Goal: Task Accomplishment & Management: Use online tool/utility

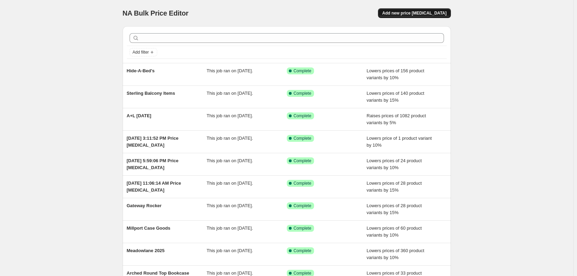
click at [406, 16] on span "Add new price [MEDICAL_DATA]" at bounding box center [414, 13] width 64 height 6
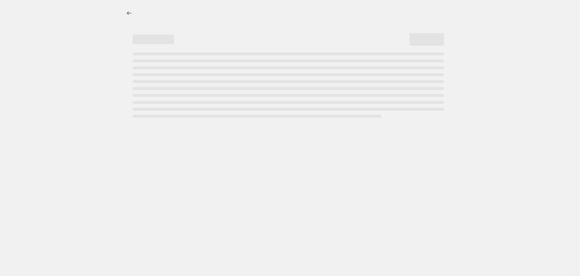
select select "percentage"
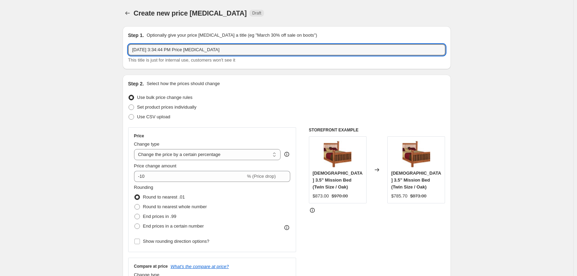
drag, startPoint x: 226, startPoint y: 46, endPoint x: 122, endPoint y: 48, distance: 103.3
type input "Genuine Oak - 8% Increase - NOW TOWNLINE"
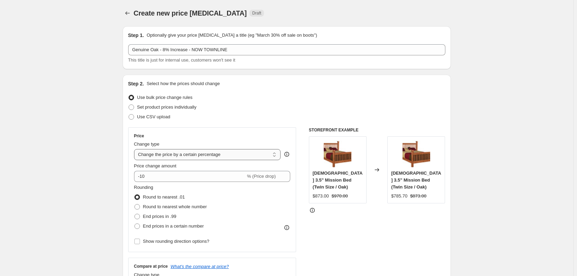
click at [222, 155] on select "Change the price to a certain amount Change the price by a certain amount Chang…" at bounding box center [207, 154] width 147 height 11
click at [248, 114] on div "Use CSV upload" at bounding box center [286, 117] width 317 height 10
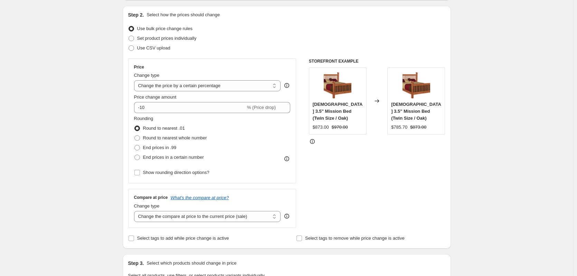
scroll to position [69, 0]
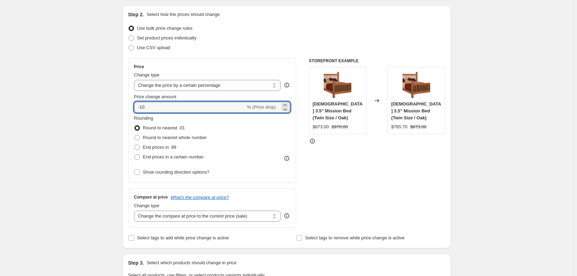
drag, startPoint x: 179, startPoint y: 108, endPoint x: 131, endPoint y: 108, distance: 48.0
click at [131, 108] on div "Price Change type Change the price to a certain amount Change the price by a ce…" at bounding box center [212, 120] width 168 height 125
type input "8"
click at [201, 133] on label "Round to nearest whole number" at bounding box center [170, 138] width 73 height 10
click at [135, 135] on input "Round to nearest whole number" at bounding box center [134, 135] width 0 height 0
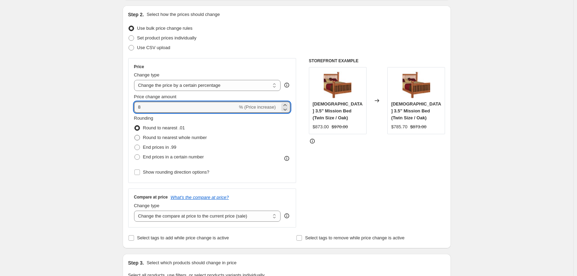
radio input "true"
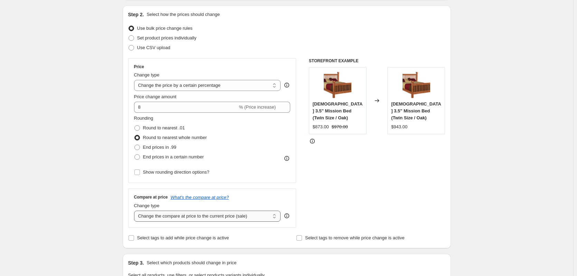
click at [208, 216] on select "Change the compare at price to the current price (sale) Change the compare at p…" at bounding box center [207, 215] width 147 height 11
select select "percentage"
click at [135, 210] on select "Change the compare at price to the current price (sale) Change the compare at p…" at bounding box center [207, 215] width 147 height 11
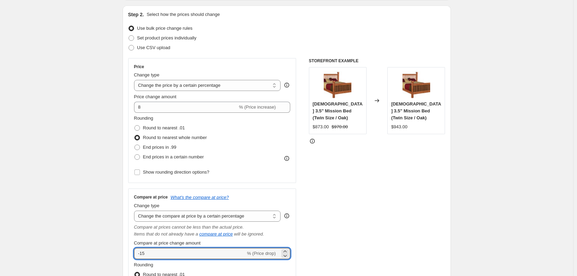
drag, startPoint x: 201, startPoint y: 257, endPoint x: 126, endPoint y: 262, distance: 75.1
click at [126, 262] on div "Step 2. Select how the prices should change Use bulk price change rules Set pro…" at bounding box center [287, 178] width 328 height 344
type input "8"
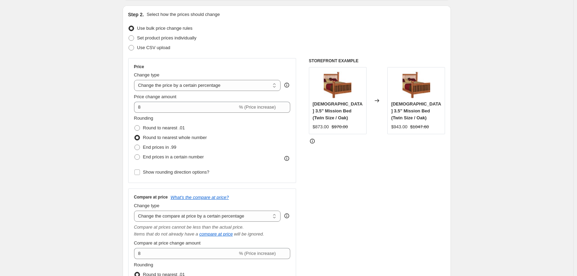
click at [346, 225] on div "STOREFRONT EXAMPLE [DEMOGRAPHIC_DATA] 3.5" Mission Bed (Twin Size / Oak) $873.0…" at bounding box center [377, 193] width 136 height 271
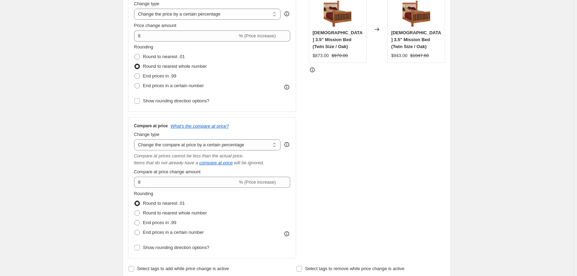
scroll to position [138, 0]
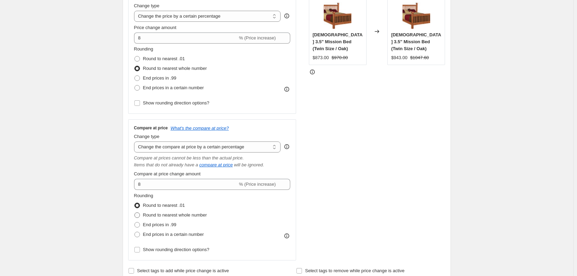
click at [193, 214] on span "Round to nearest whole number" at bounding box center [175, 214] width 64 height 5
click at [135, 212] on input "Round to nearest whole number" at bounding box center [134, 212] width 0 height 0
radio input "true"
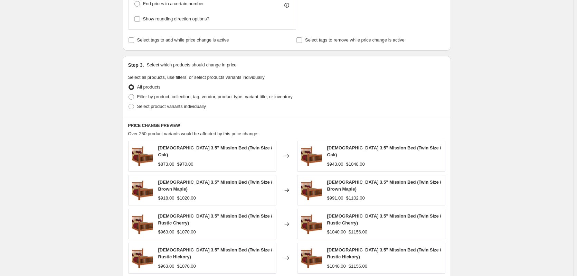
scroll to position [380, 0]
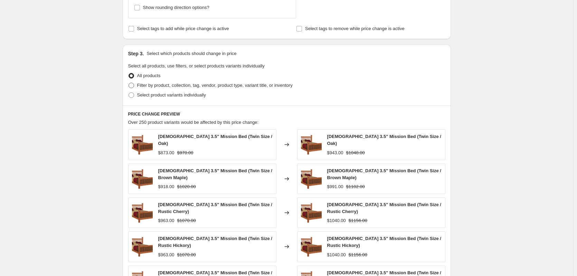
click at [274, 86] on span "Filter by product, collection, tag, vendor, product type, variant title, or inv…" at bounding box center [214, 85] width 155 height 5
click at [129, 83] on input "Filter by product, collection, tag, vendor, product type, variant title, or inv…" at bounding box center [129, 83] width 0 height 0
radio input "true"
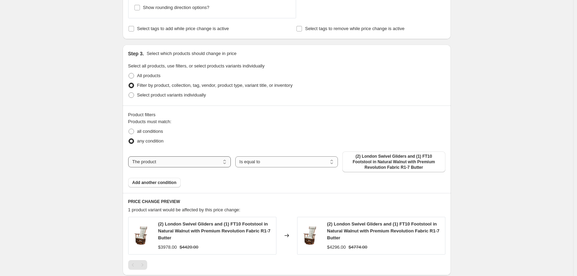
click at [217, 164] on select "The product The product's collection The product's tag The product's vendor The…" at bounding box center [179, 161] width 103 height 11
select select "collection"
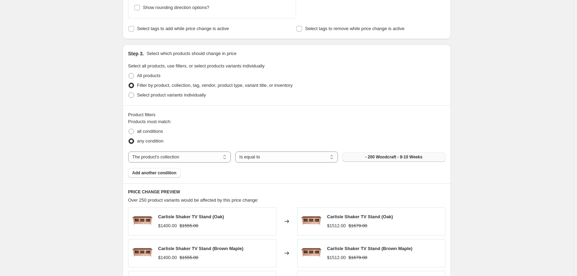
click at [378, 157] on span "- 200 Woodcraft - 8-10 Weeks" at bounding box center [393, 157] width 57 height 6
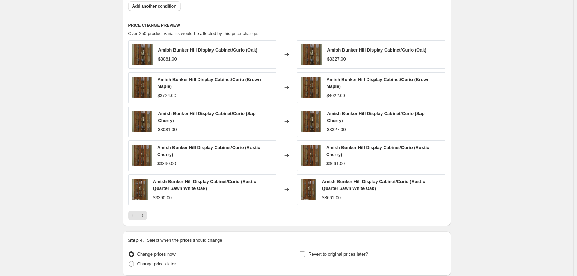
scroll to position [553, 0]
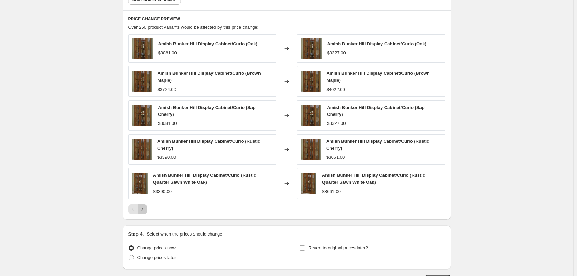
click at [146, 210] on icon "Next" at bounding box center [142, 209] width 7 height 7
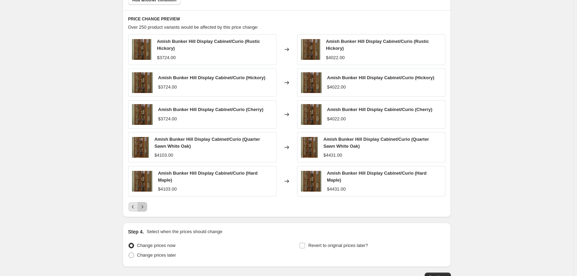
click at [146, 210] on icon "Next" at bounding box center [142, 206] width 7 height 7
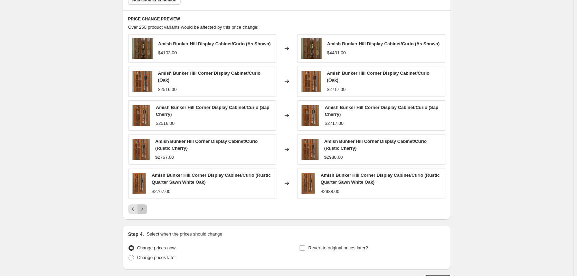
click at [146, 210] on icon "Next" at bounding box center [142, 209] width 7 height 7
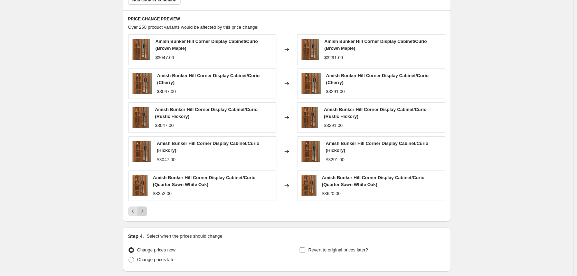
click at [146, 210] on icon "Next" at bounding box center [142, 211] width 7 height 7
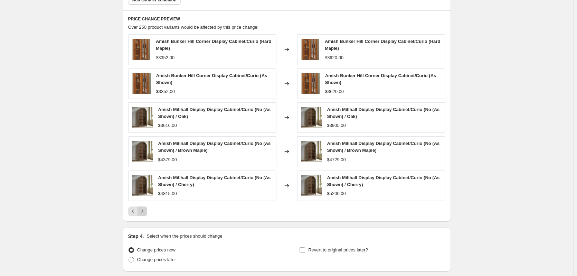
click at [146, 210] on icon "Next" at bounding box center [142, 211] width 7 height 7
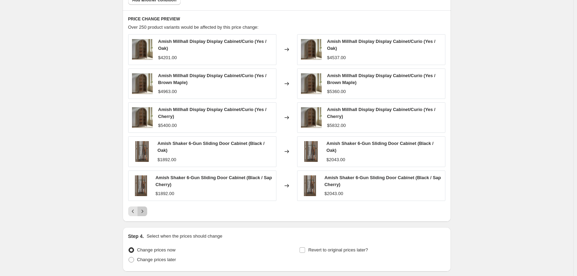
click at [146, 210] on icon "Next" at bounding box center [142, 211] width 7 height 7
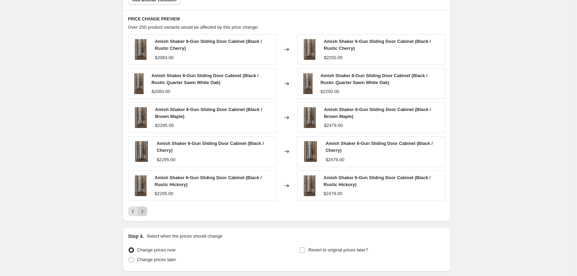
click at [146, 210] on icon "Next" at bounding box center [142, 211] width 7 height 7
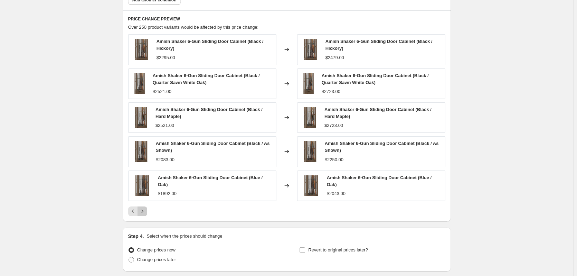
click at [146, 210] on icon "Next" at bounding box center [142, 211] width 7 height 7
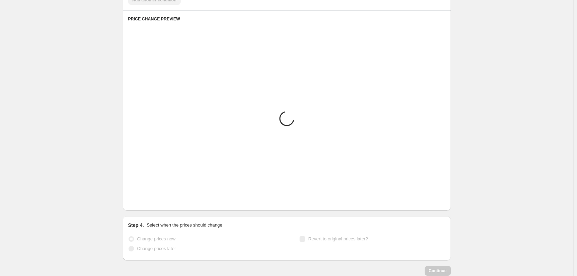
click at [146, 210] on div "PRICE CHANGE PREVIEW Placeholder Loading product variants... Loading... Placeho…" at bounding box center [287, 110] width 328 height 200
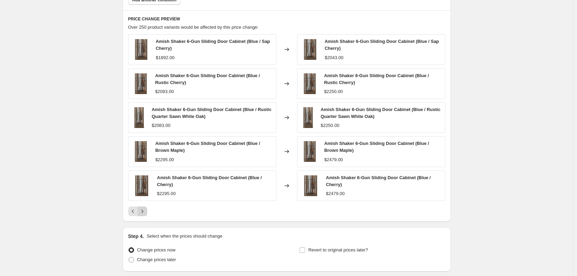
click at [146, 210] on icon "Next" at bounding box center [142, 211] width 7 height 7
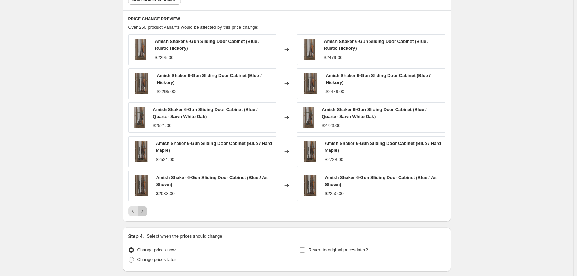
click at [146, 210] on icon "Next" at bounding box center [142, 211] width 7 height 7
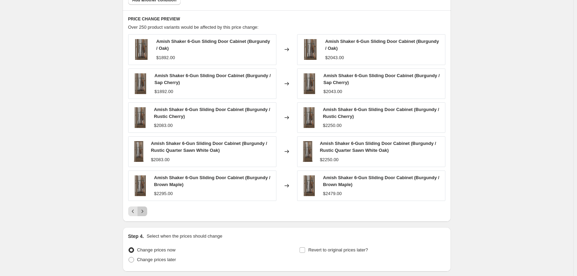
click at [146, 210] on icon "Next" at bounding box center [142, 211] width 7 height 7
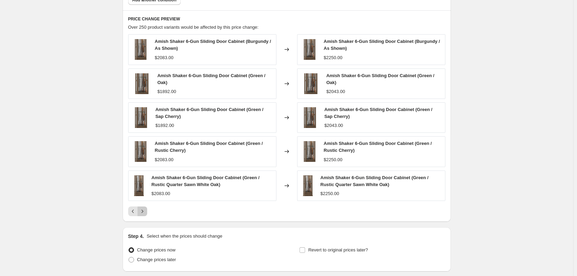
click at [146, 210] on icon "Next" at bounding box center [142, 211] width 7 height 7
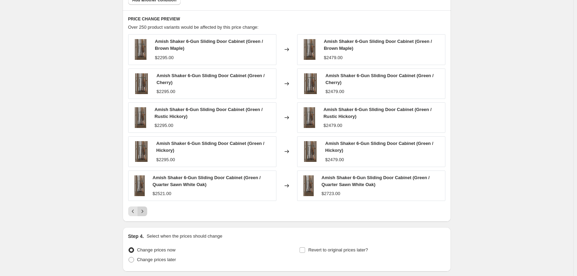
click at [146, 210] on icon "Next" at bounding box center [142, 211] width 7 height 7
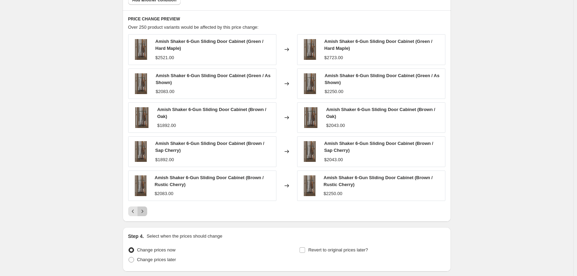
click at [146, 210] on icon "Next" at bounding box center [142, 211] width 7 height 7
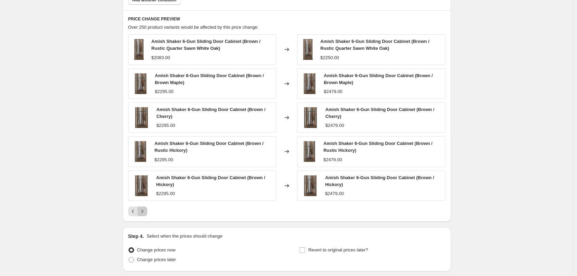
click at [146, 210] on icon "Next" at bounding box center [142, 211] width 7 height 7
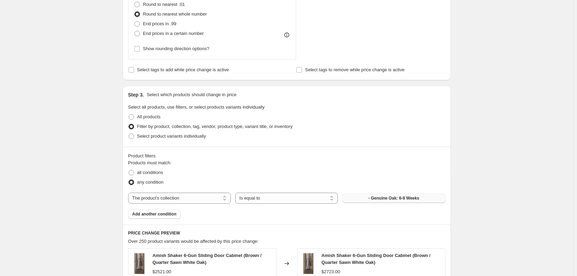
scroll to position [345, 0]
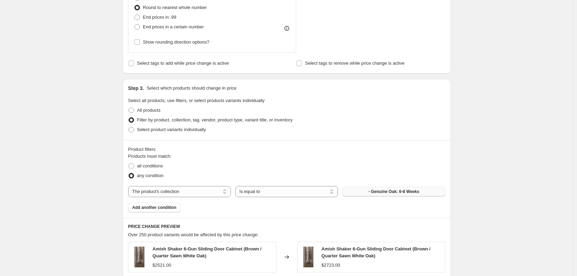
click at [350, 193] on button "- Genuine Oak: 6-8 Weeks" at bounding box center [393, 192] width 103 height 10
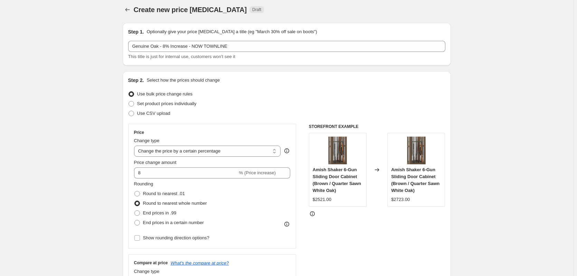
scroll to position [0, 0]
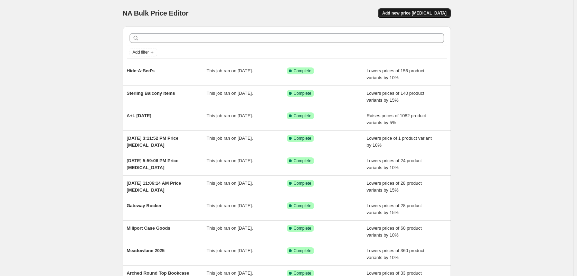
click at [409, 16] on button "Add new price [MEDICAL_DATA]" at bounding box center [414, 13] width 73 height 10
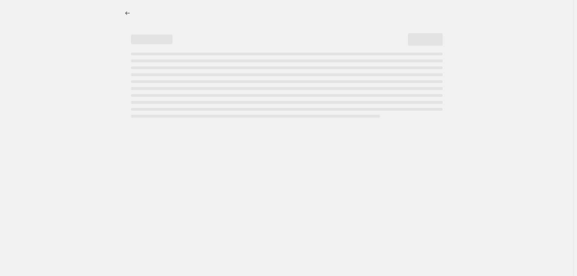
select select "percentage"
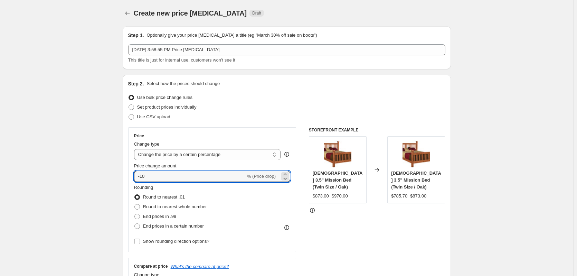
drag, startPoint x: 199, startPoint y: 172, endPoint x: 132, endPoint y: 177, distance: 66.8
click at [132, 177] on div "Price Change type Change the price to a certain amount Change the price by a ce…" at bounding box center [212, 189] width 168 height 125
type input "8"
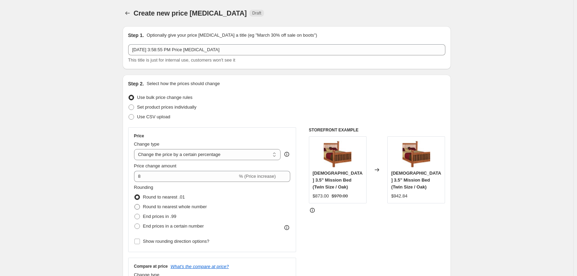
click at [203, 210] on span "Round to nearest whole number" at bounding box center [175, 206] width 64 height 7
click at [135, 204] on input "Round to nearest whole number" at bounding box center [134, 204] width 0 height 0
radio input "true"
click at [308, 214] on div "Price Change type Change the price to a certain amount Change the price by a ce…" at bounding box center [286, 211] width 317 height 169
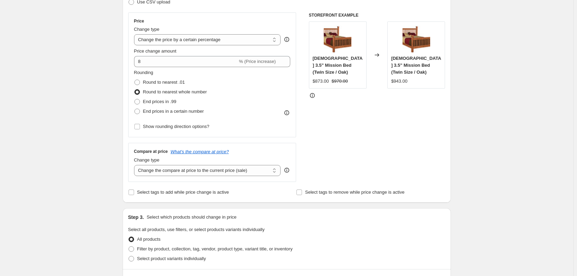
scroll to position [104, 0]
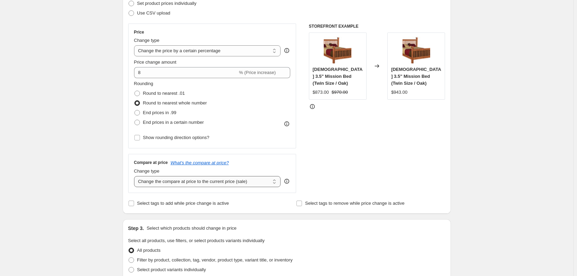
click at [261, 185] on select "Change the compare at price to the current price (sale) Change the compare at p…" at bounding box center [207, 181] width 147 height 11
select select "no_change"
click at [135, 176] on select "Change the compare at price to the current price (sale) Change the compare at p…" at bounding box center [207, 181] width 147 height 11
click at [316, 175] on div "STOREFRONT EXAMPLE Amish 3.5" Mission Bed (Twin Size / Oak) $873.00 $970.00 Cha…" at bounding box center [377, 107] width 136 height 169
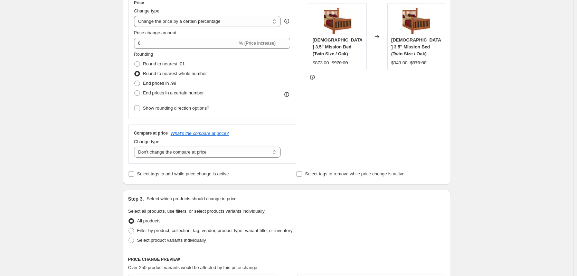
scroll to position [207, 0]
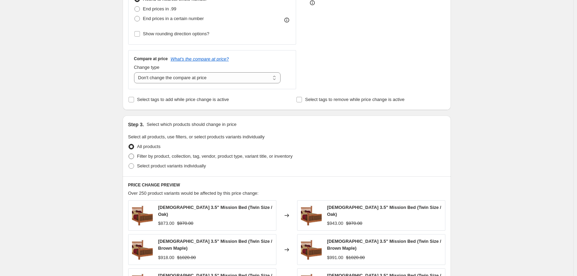
click at [269, 160] on span "Filter by product, collection, tag, vendor, product type, variant title, or inv…" at bounding box center [214, 156] width 155 height 7
click at [129, 154] on input "Filter by product, collection, tag, vendor, product type, variant title, or inv…" at bounding box center [129, 153] width 0 height 0
radio input "true"
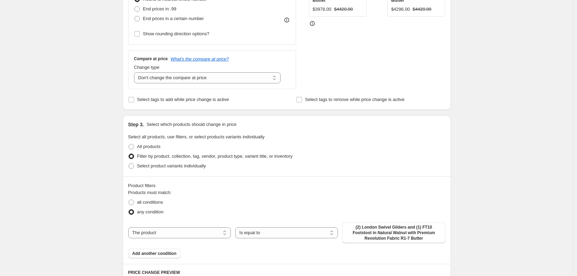
scroll to position [276, 0]
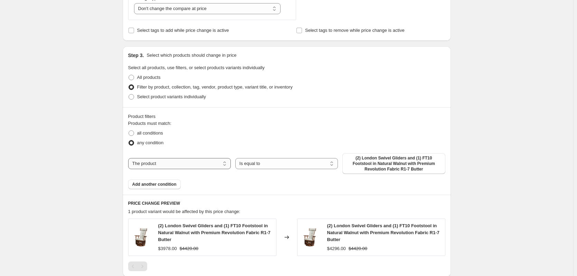
click at [194, 165] on select "The product The product's collection The product's tag The product's vendor The…" at bounding box center [179, 163] width 103 height 11
select select "collection"
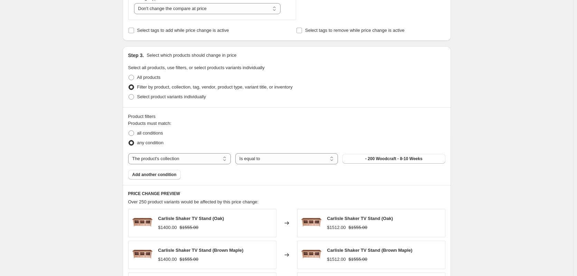
click at [371, 159] on span "- 200 Woodcraft - 8-10 Weeks" at bounding box center [393, 159] width 57 height 6
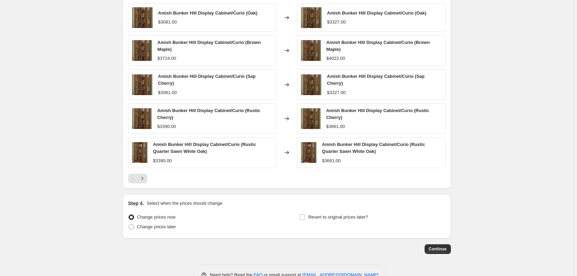
scroll to position [484, 0]
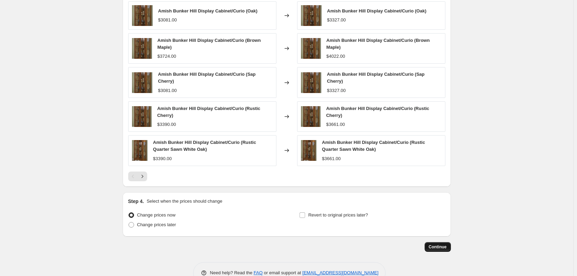
click at [438, 246] on span "Continue" at bounding box center [438, 247] width 18 height 6
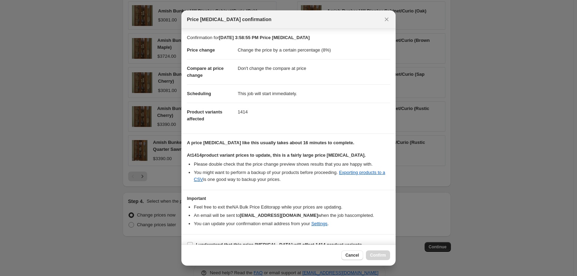
scroll to position [11, 0]
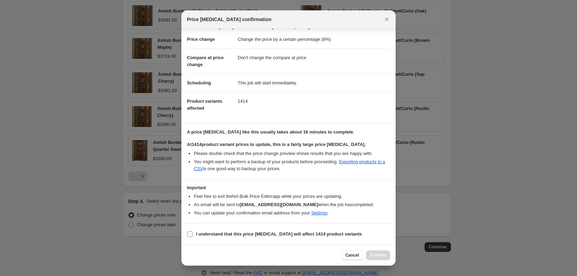
click at [336, 233] on b "I understand that this price change job will affect 1414 product variants" at bounding box center [279, 233] width 166 height 5
click at [193, 233] on input "I understand that this price change job will affect 1414 product variants" at bounding box center [190, 234] width 6 height 6
checkbox input "true"
click at [377, 252] on button "Confirm" at bounding box center [378, 255] width 24 height 10
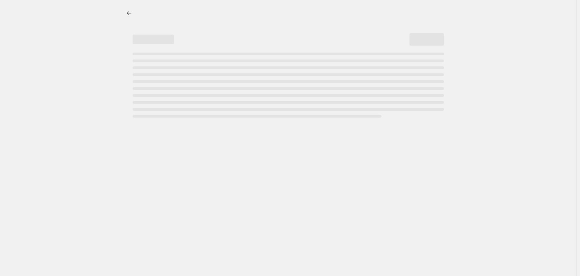
select select "percentage"
select select "no_change"
select select "collection"
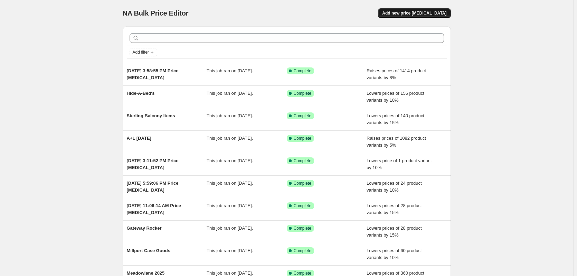
click at [417, 15] on span "Add new price [MEDICAL_DATA]" at bounding box center [414, 13] width 64 height 6
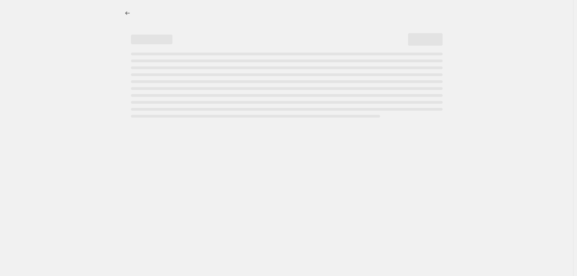
select select "percentage"
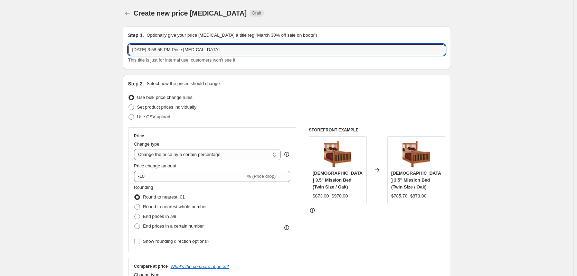
drag, startPoint x: 264, startPoint y: 52, endPoint x: 54, endPoint y: 50, distance: 210.4
type input "Genuine Oak - 8% Increase - NOW TOWNLINE"
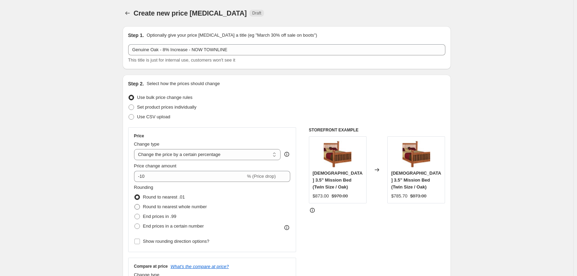
click at [203, 208] on span "Round to nearest whole number" at bounding box center [175, 206] width 64 height 5
click at [135, 204] on input "Round to nearest whole number" at bounding box center [134, 204] width 0 height 0
radio input "true"
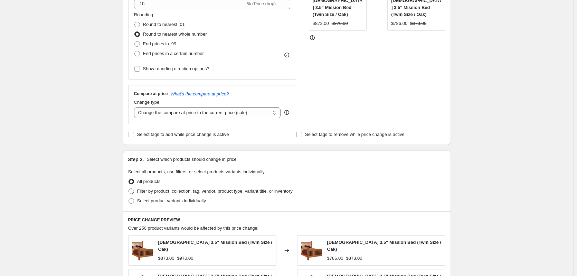
scroll to position [173, 0]
click at [239, 189] on span "Filter by product, collection, tag, vendor, product type, variant title, or inv…" at bounding box center [214, 190] width 155 height 5
click at [129, 188] on input "Filter by product, collection, tag, vendor, product type, variant title, or inv…" at bounding box center [129, 188] width 0 height 0
radio input "true"
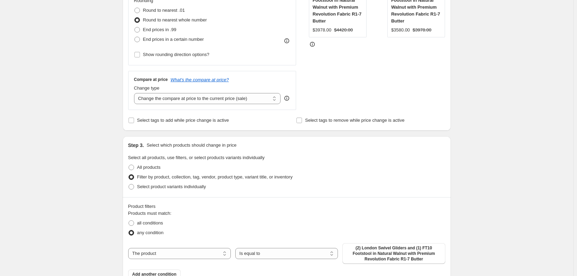
scroll to position [207, 0]
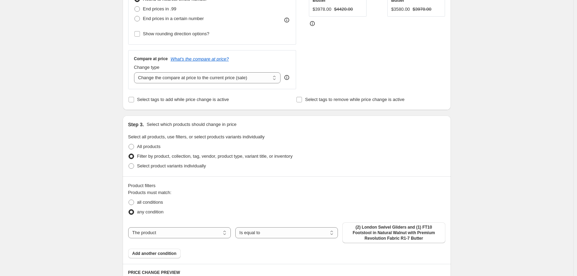
click at [209, 226] on div "The product The product's collection The product's tag The product's vendor The…" at bounding box center [286, 232] width 317 height 21
click at [206, 234] on select "The product The product's collection The product's tag The product's vendor The…" at bounding box center [179, 232] width 103 height 11
select select "collection"
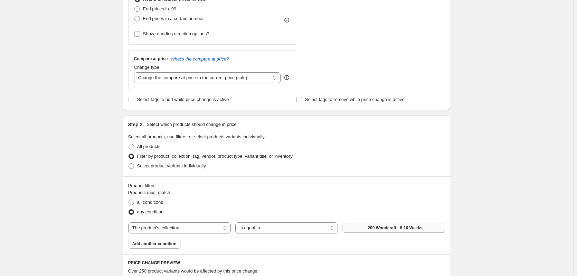
click at [396, 231] on button "- 200 Woodcraft - 8-10 Weeks" at bounding box center [393, 228] width 103 height 10
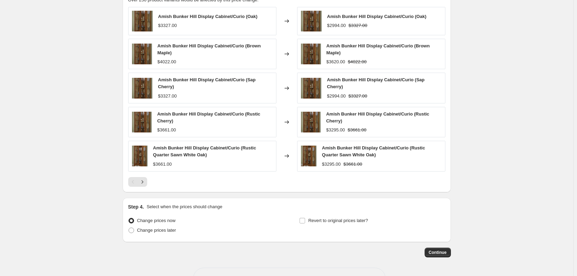
scroll to position [484, 0]
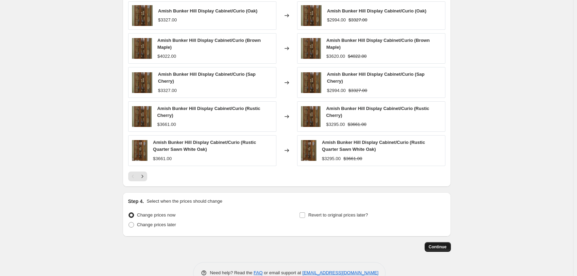
click at [437, 242] on button "Continue" at bounding box center [438, 247] width 26 height 10
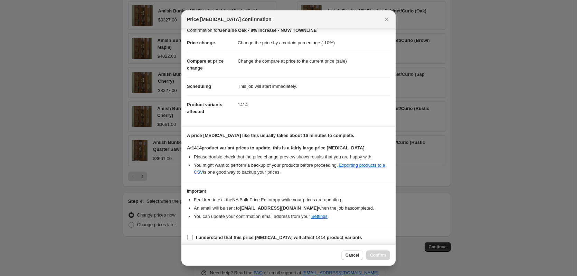
scroll to position [11, 0]
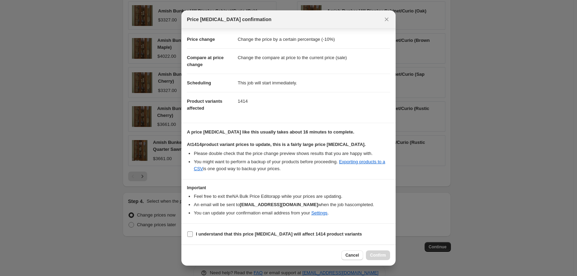
click at [322, 235] on b "I understand that this price change job will affect 1414 product variants" at bounding box center [279, 233] width 166 height 5
click at [193, 235] on input "I understand that this price change job will affect 1414 product variants" at bounding box center [190, 234] width 6 height 6
checkbox input "true"
click at [378, 255] on span "Confirm" at bounding box center [378, 255] width 16 height 6
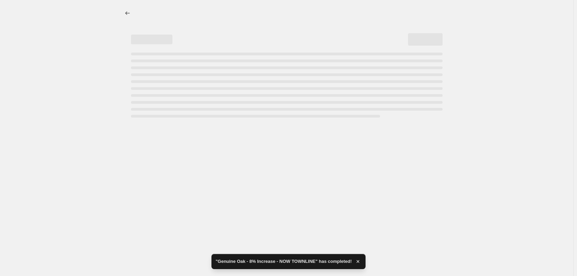
select select "percentage"
select select "collection"
